Goal: Information Seeking & Learning: Understand process/instructions

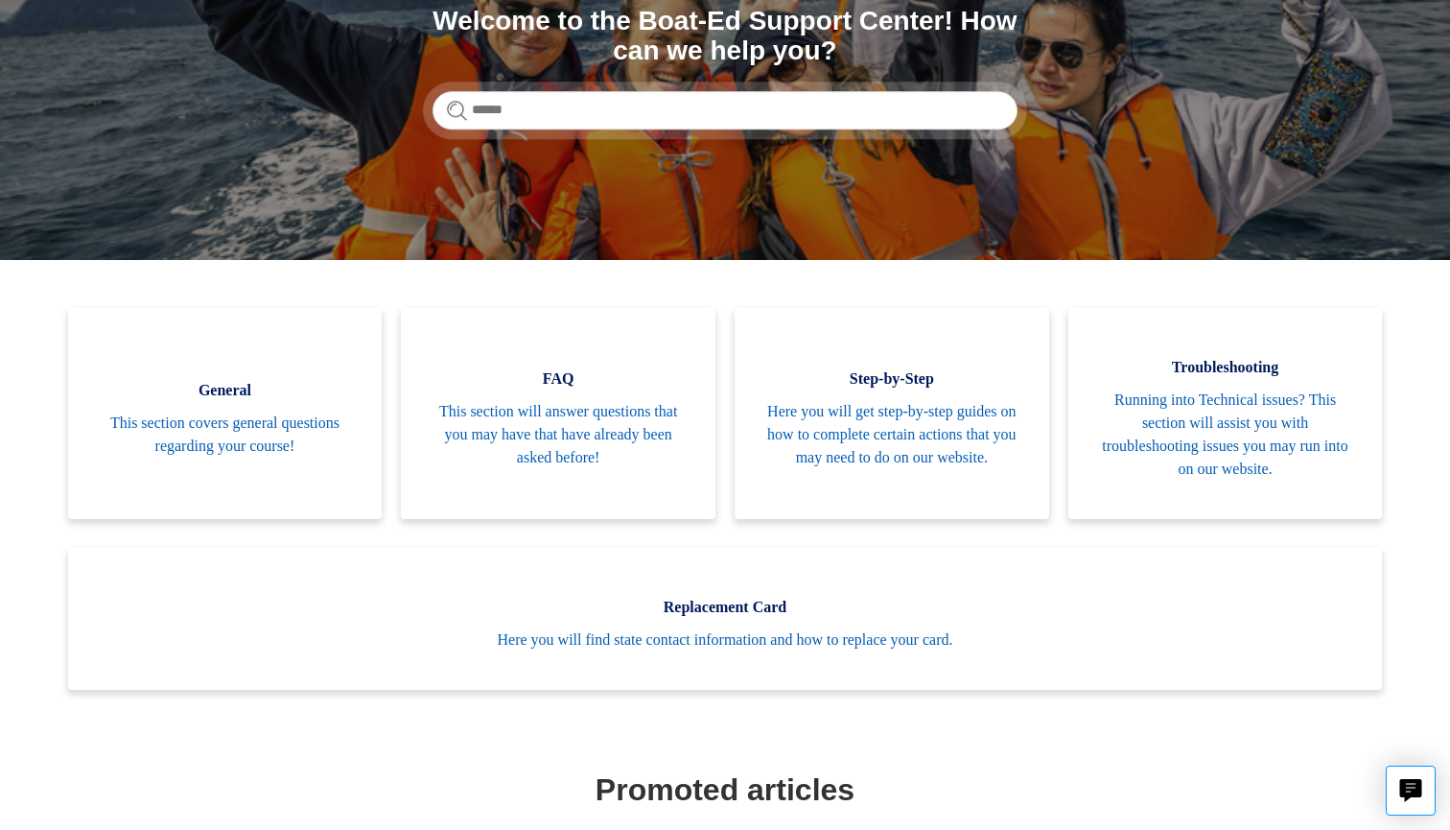
scroll to position [269, 0]
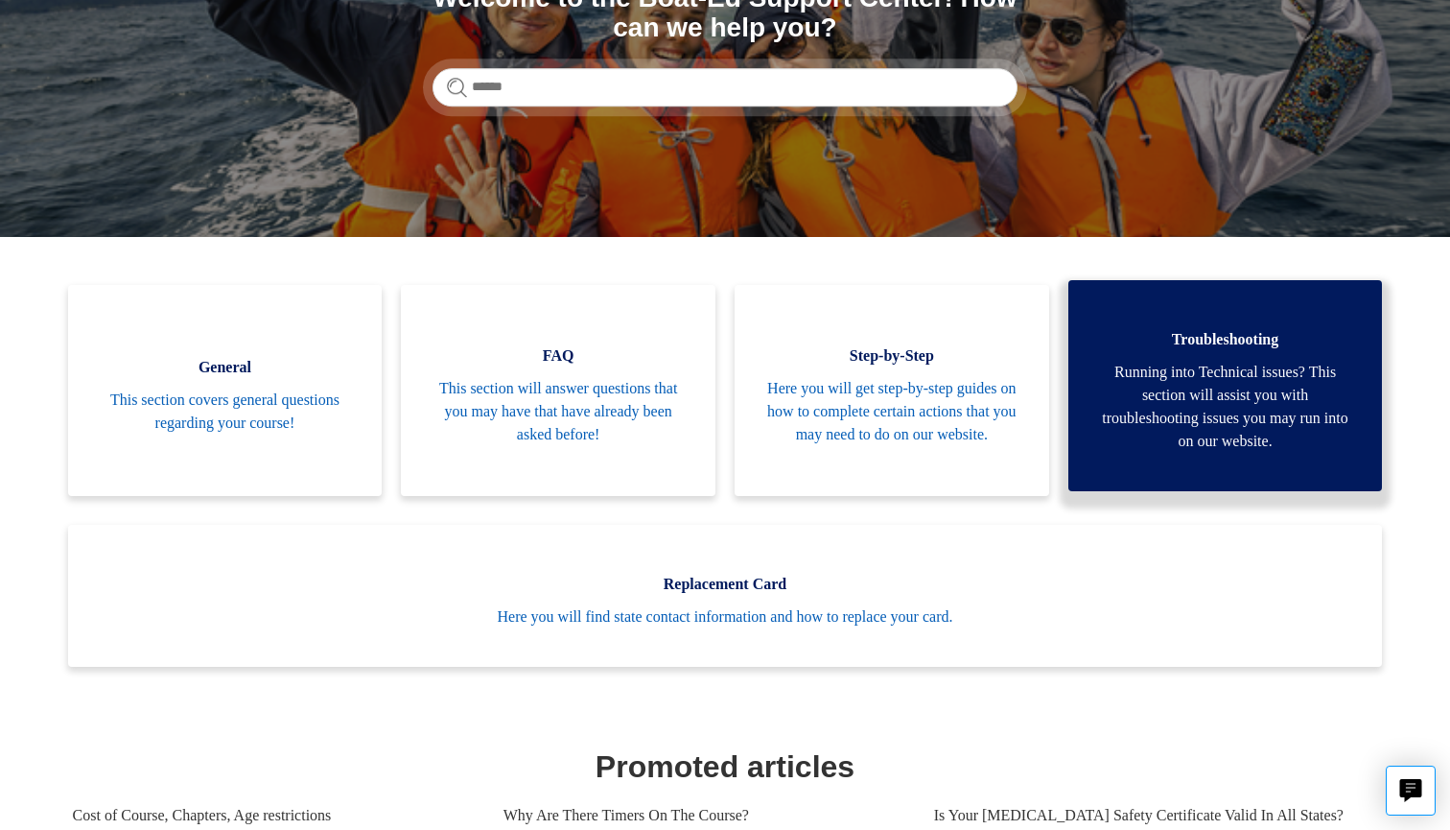
click at [1243, 403] on span "Running into Technical issues? This section will assist you with troubleshootin…" at bounding box center [1225, 407] width 257 height 92
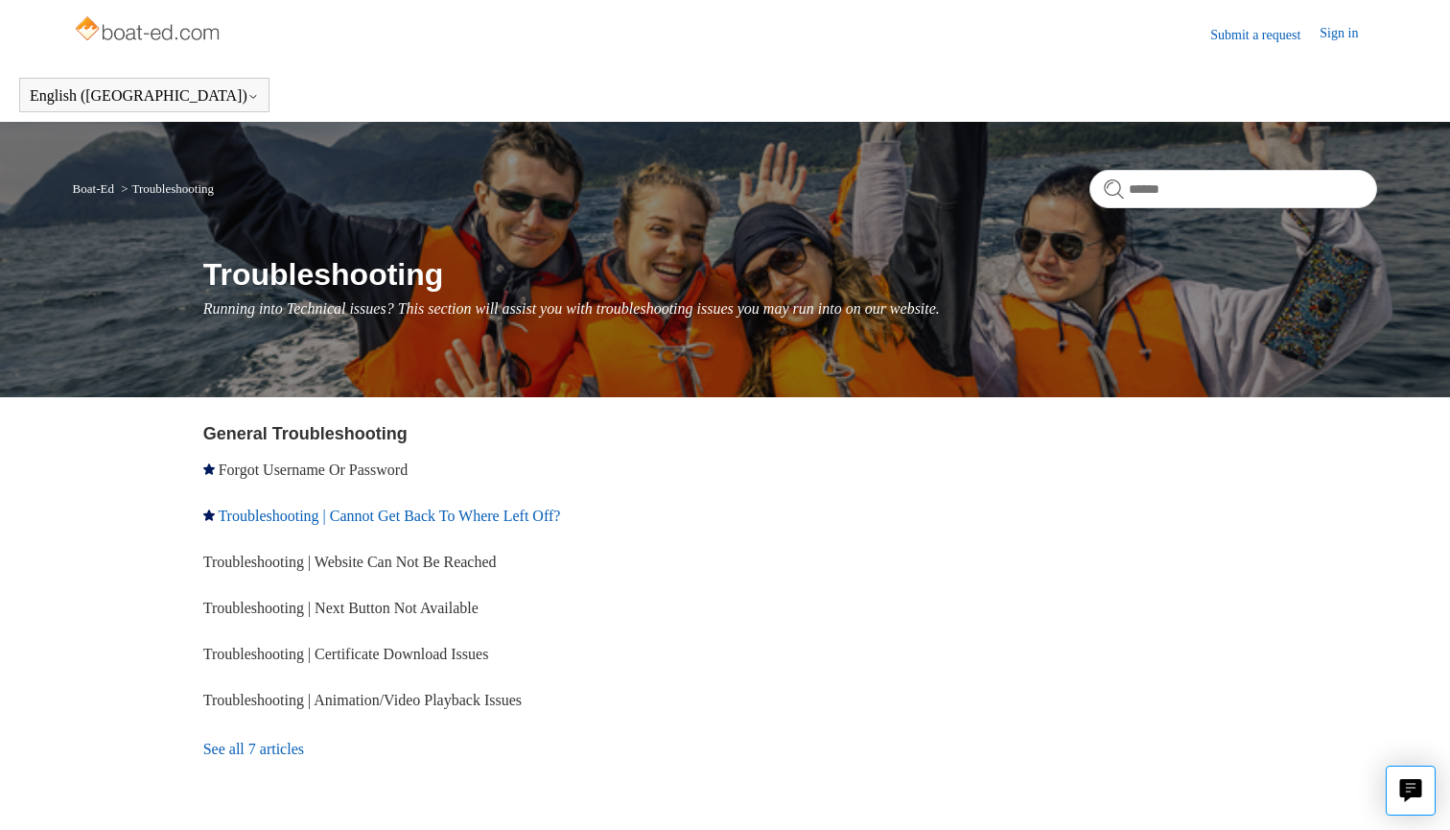
click at [385, 519] on link "Troubleshooting | Cannot Get Back To Where Left Off?" at bounding box center [389, 515] width 342 height 16
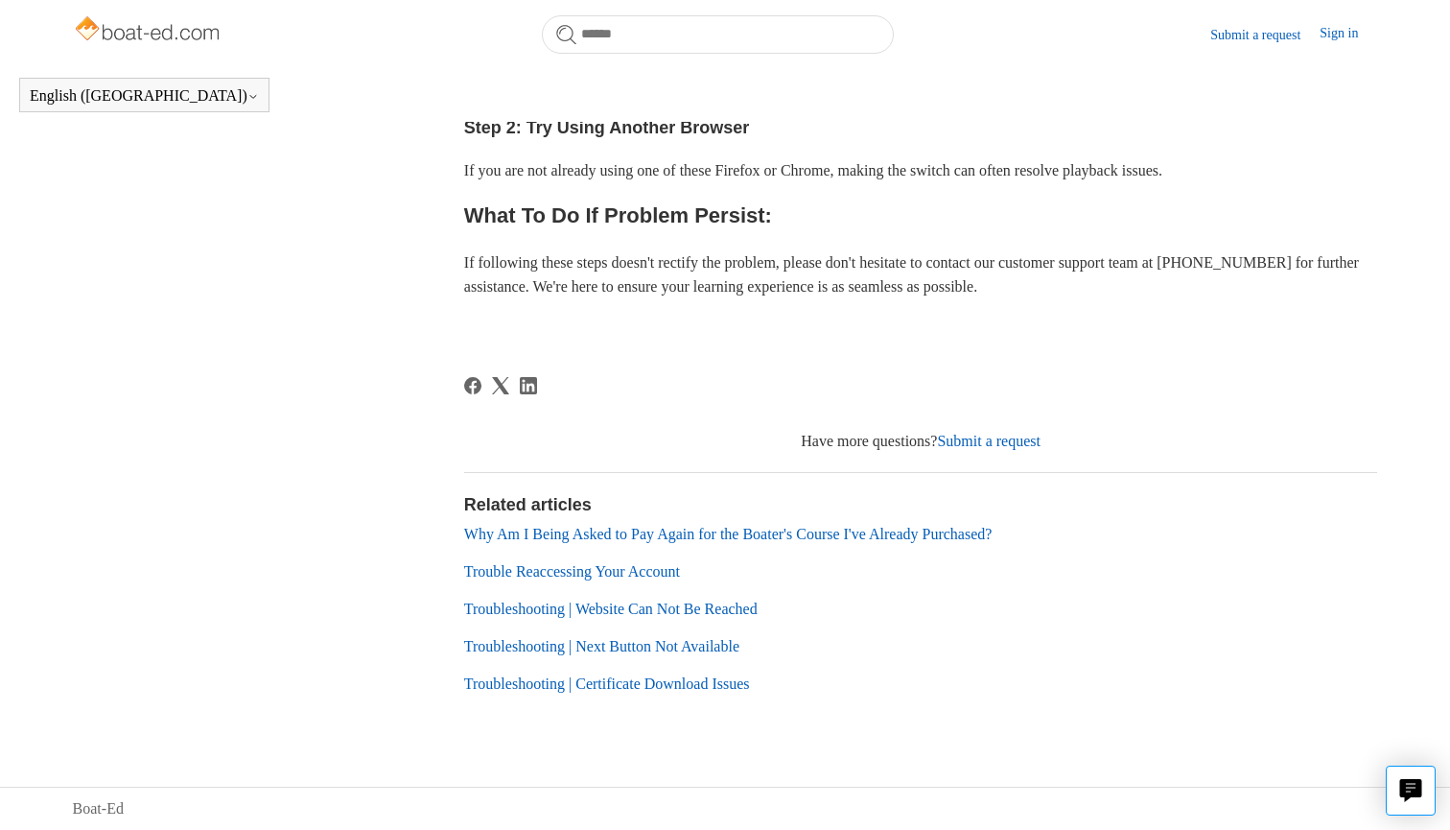
scroll to position [802, 0]
click at [995, 445] on link "Submit a request" at bounding box center [989, 441] width 104 height 16
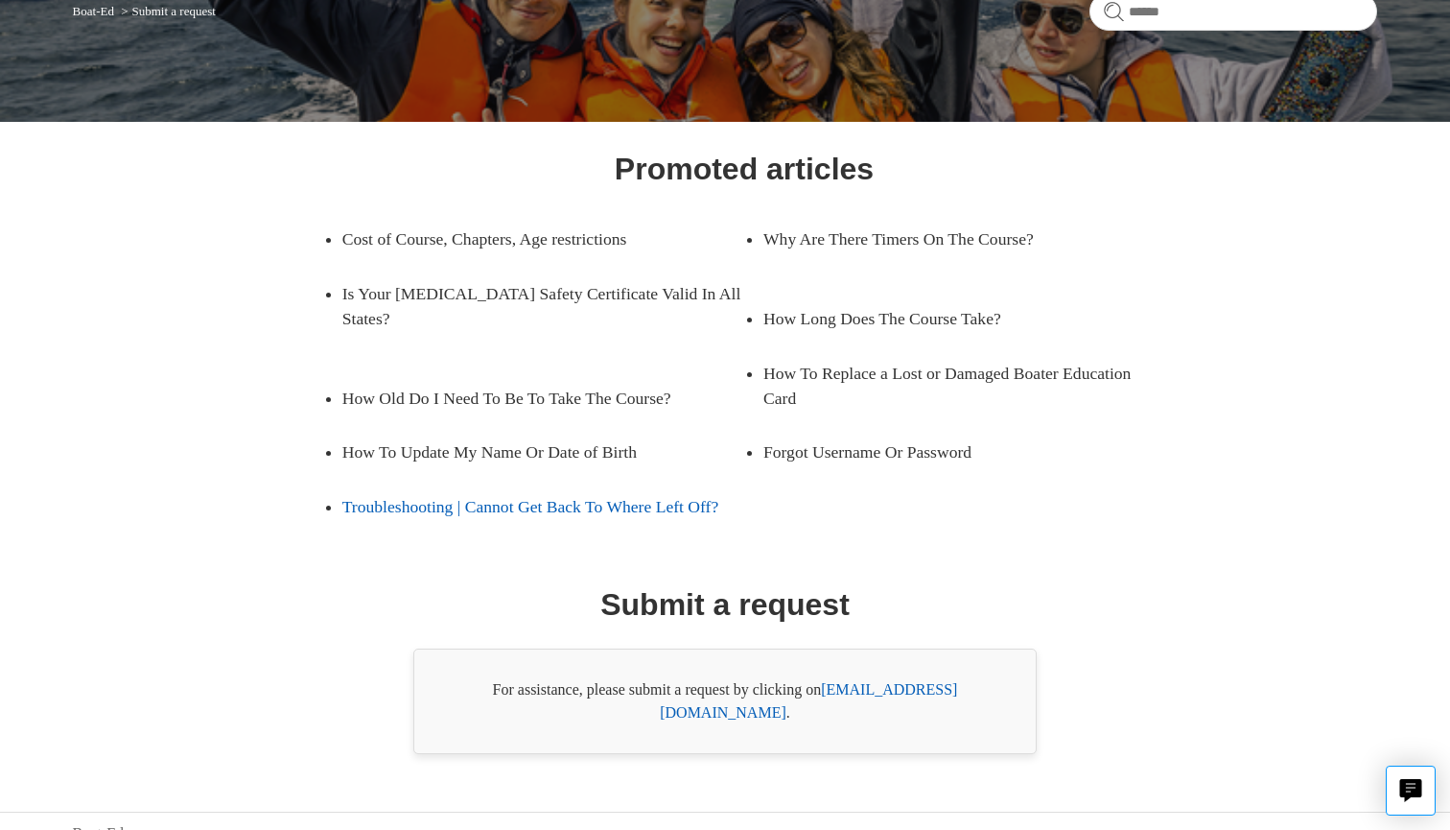
scroll to position [176, 0]
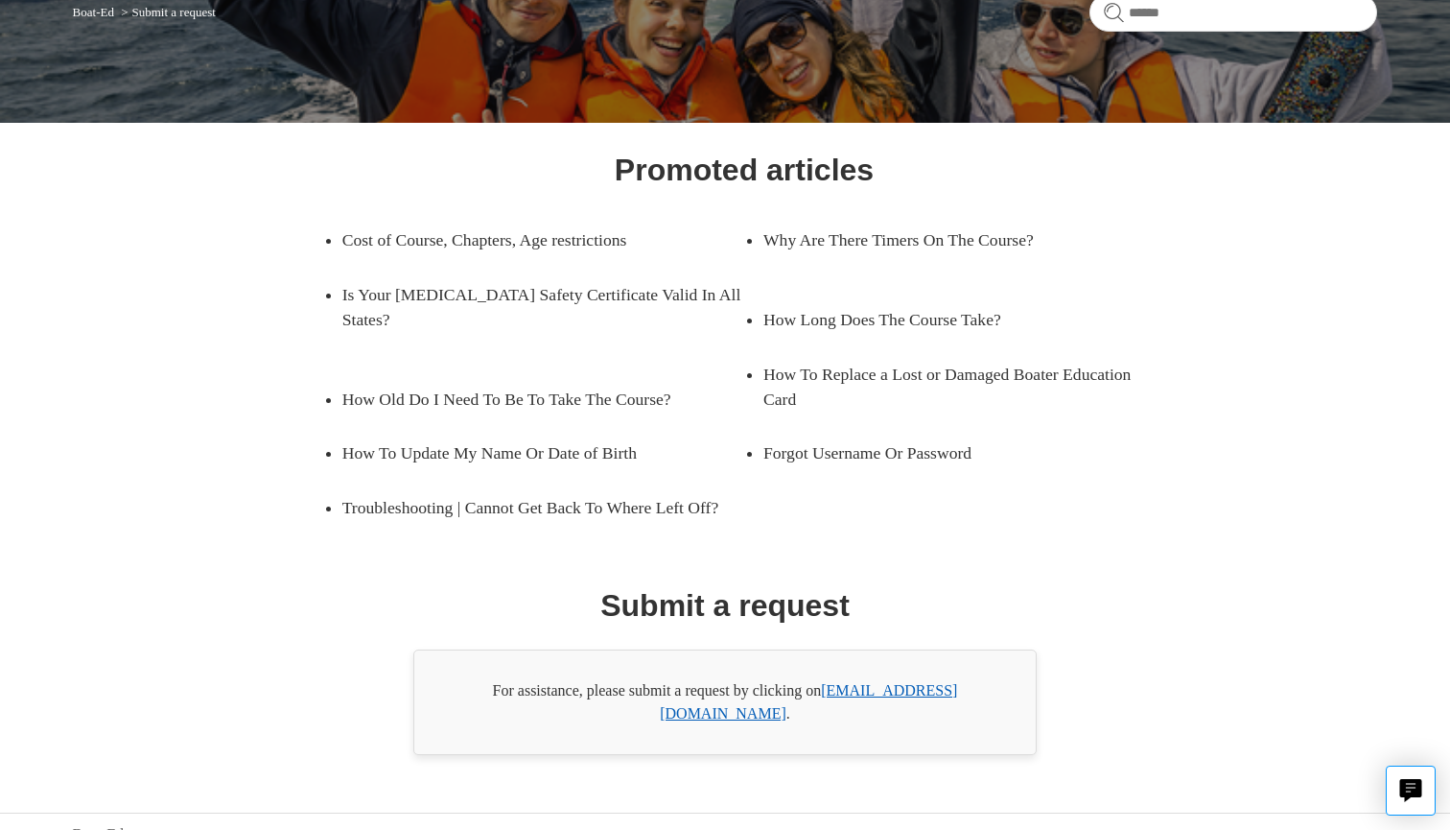
click at [894, 691] on link "support@boat-ed.com" at bounding box center [808, 701] width 297 height 39
click at [669, 483] on link "Troubleshooting | Cannot Get Back To Where Left Off?" at bounding box center [543, 507] width 402 height 54
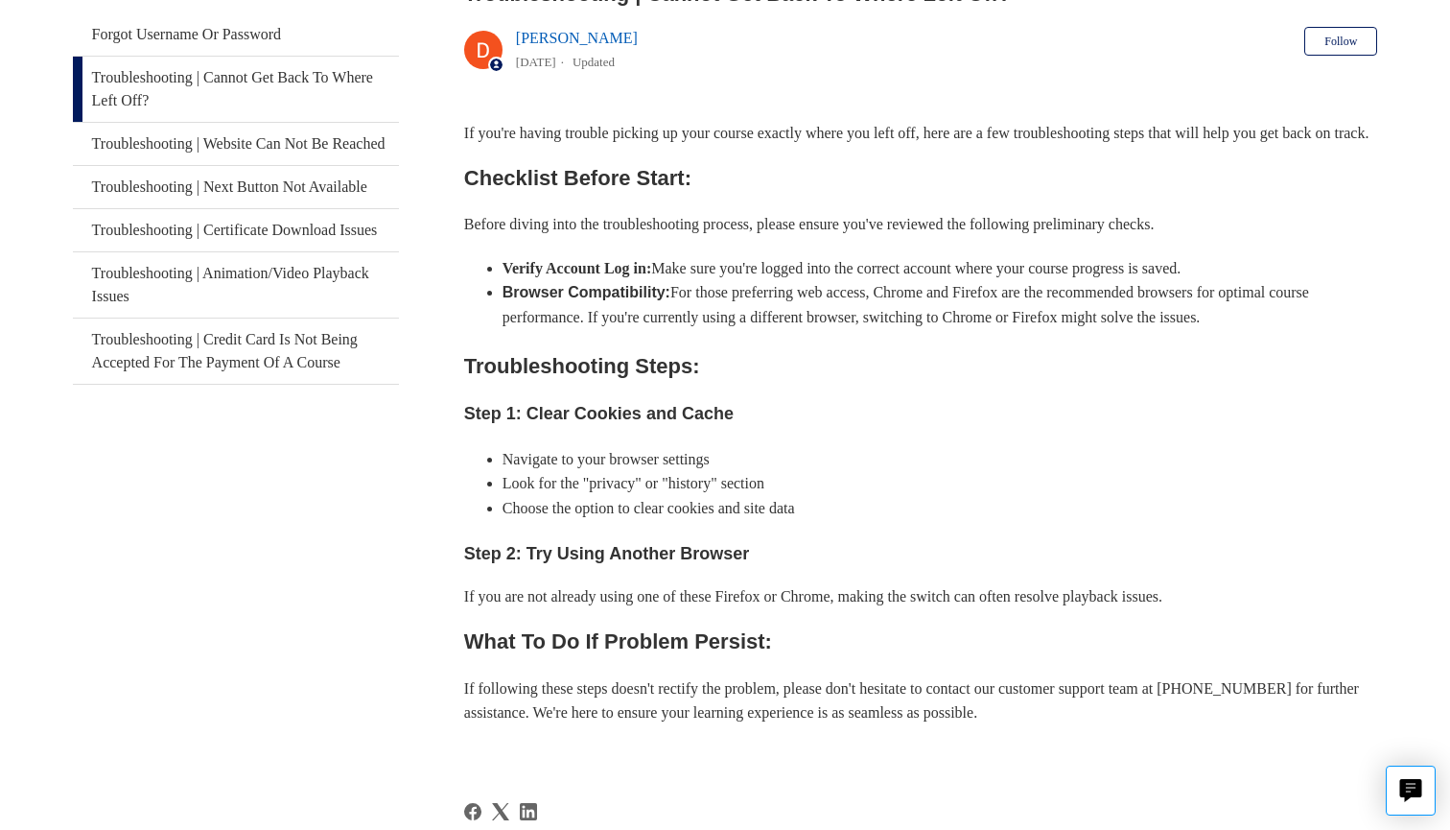
scroll to position [416, 0]
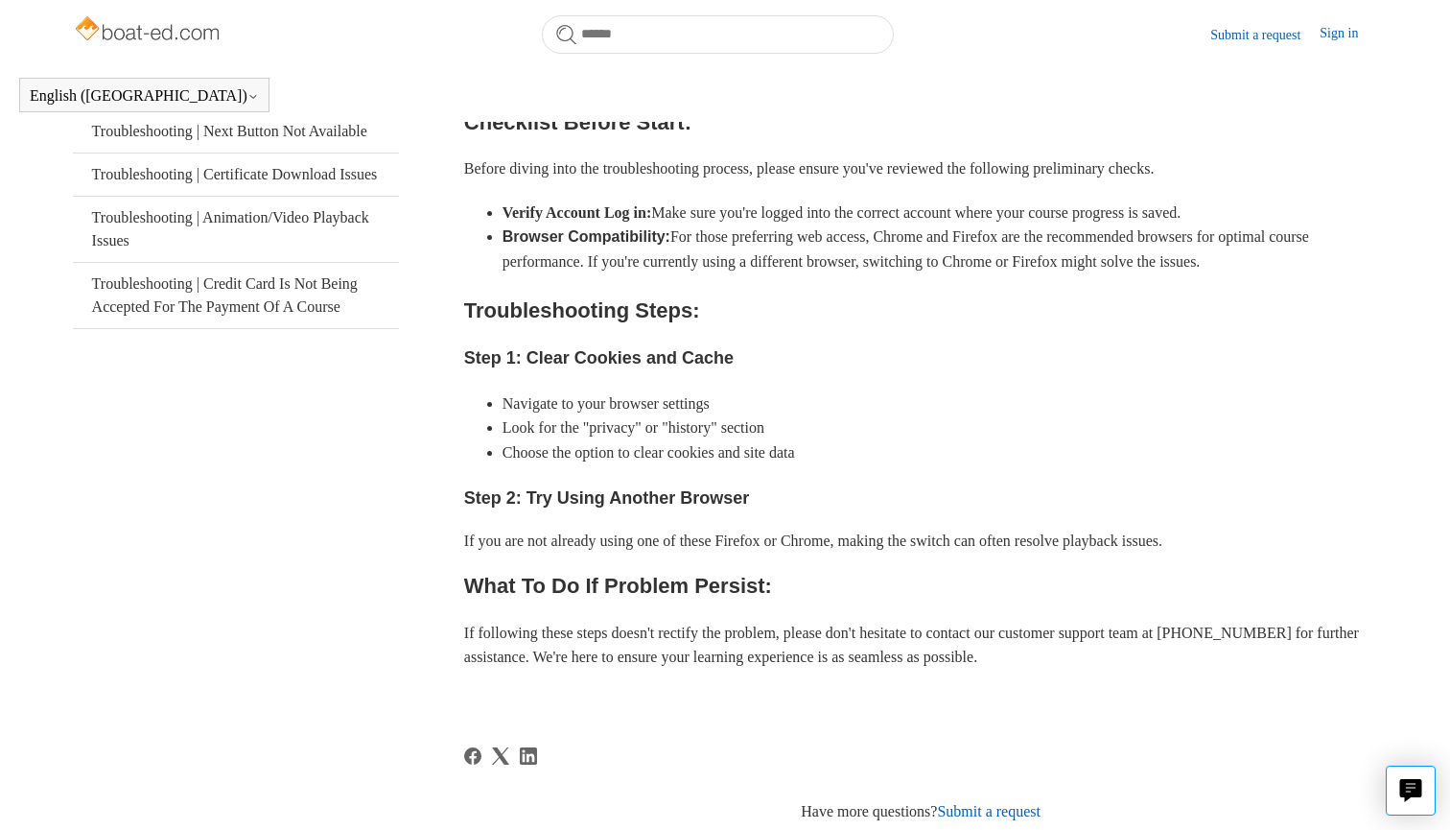
click at [727, 1] on header "Submit a request Sign in" at bounding box center [725, 34] width 1305 height 68
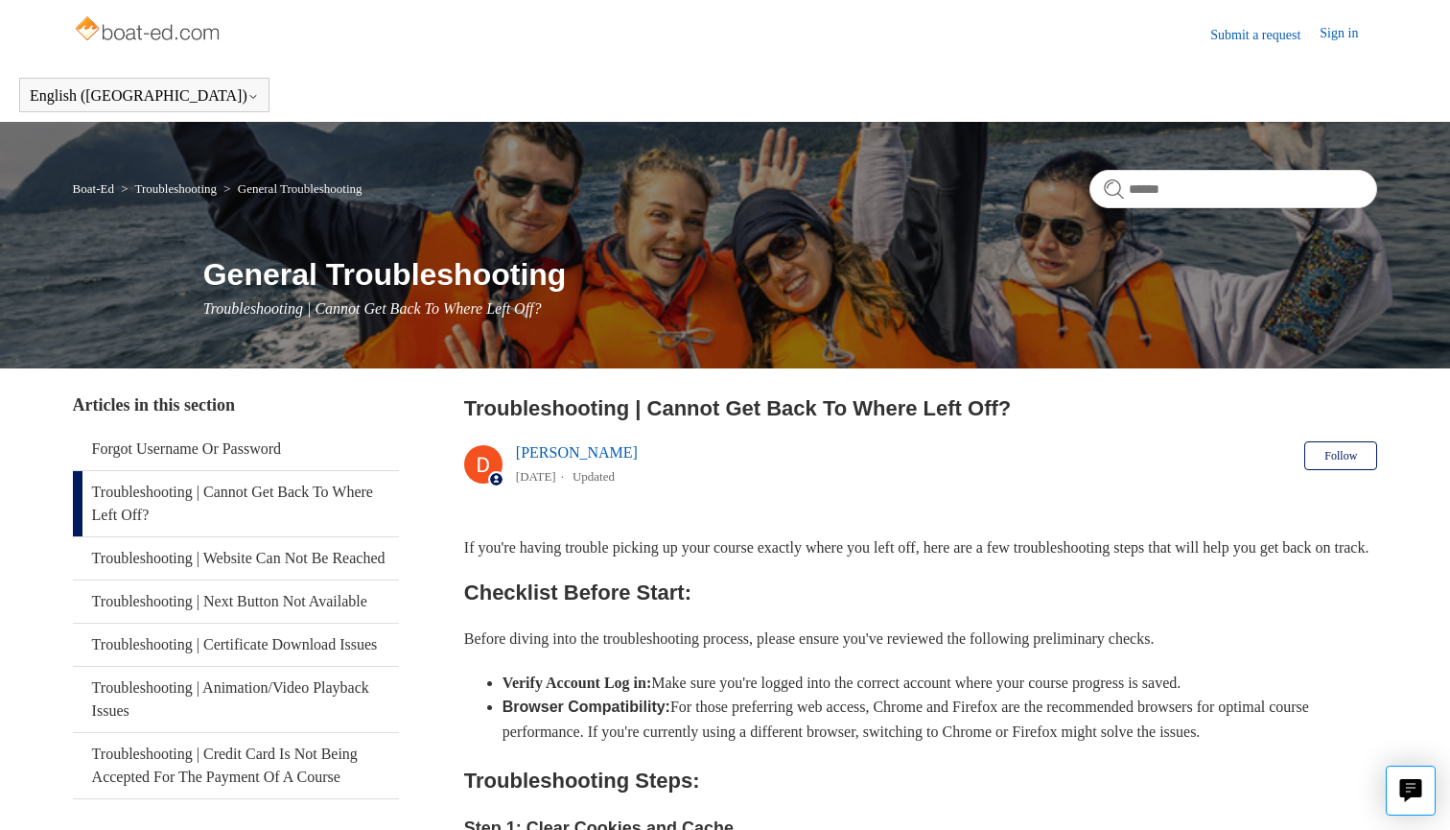
scroll to position [0, 0]
